Goal: Transaction & Acquisition: Book appointment/travel/reservation

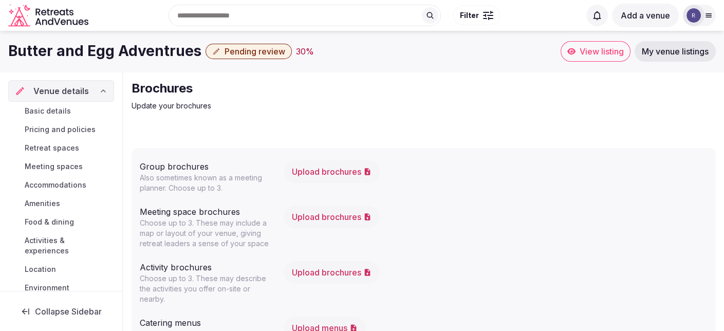
click at [608, 51] on span "View listing" at bounding box center [602, 51] width 44 height 10
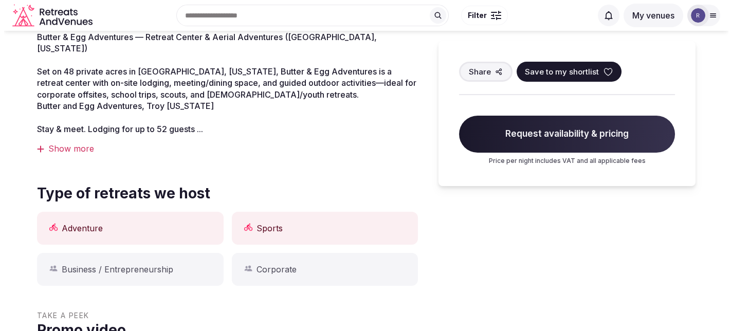
scroll to position [308, 0]
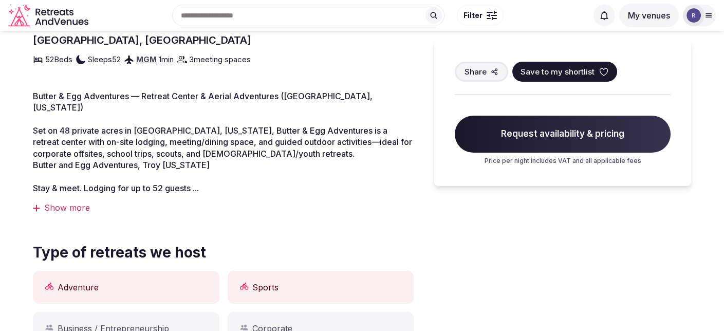
click at [525, 133] on span "Request availability & pricing" at bounding box center [563, 134] width 216 height 37
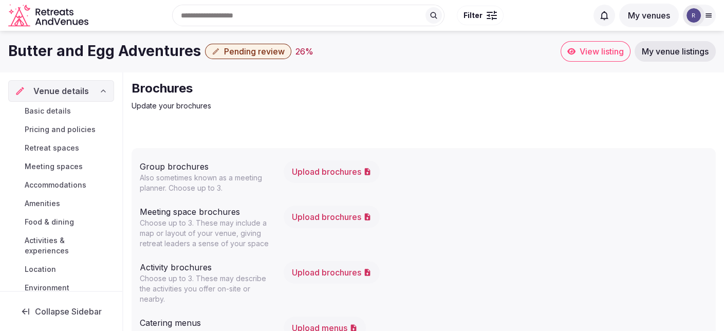
click at [239, 46] on span "Pending review" at bounding box center [254, 51] width 61 height 10
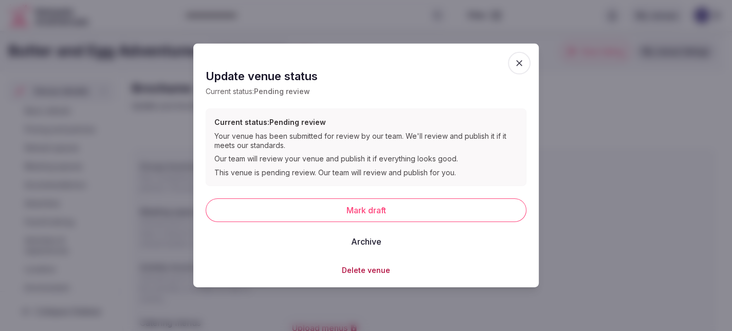
click at [520, 65] on icon "button" at bounding box center [519, 63] width 6 height 6
